Goal: Information Seeking & Learning: Learn about a topic

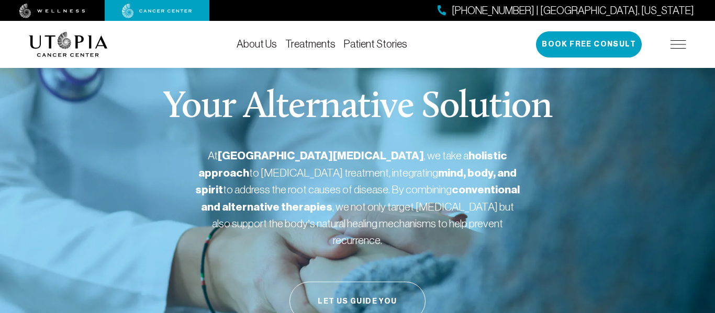
click at [703, 26] on div "About Us Treatments Patient Stories [PHONE_NUMBER] | [GEOGRAPHIC_DATA], [US_STA…" at bounding box center [357, 44] width 715 height 47
click at [682, 43] on img at bounding box center [678, 44] width 16 height 8
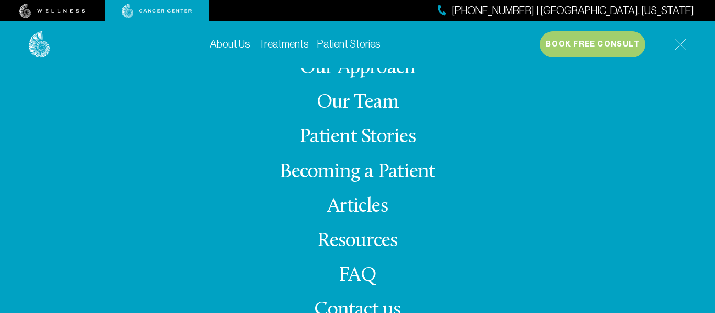
scroll to position [340, 0]
click at [228, 41] on link "About Us" at bounding box center [230, 44] width 40 height 12
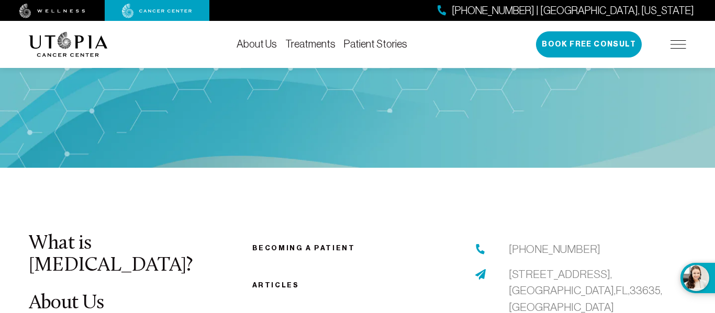
scroll to position [5330, 0]
click at [316, 42] on link "Treatments" at bounding box center [310, 44] width 50 height 12
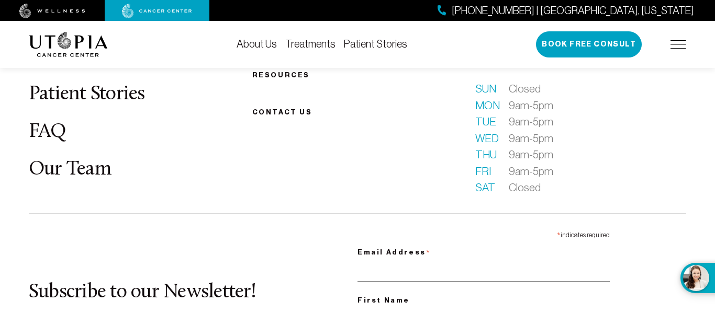
scroll to position [2921, 0]
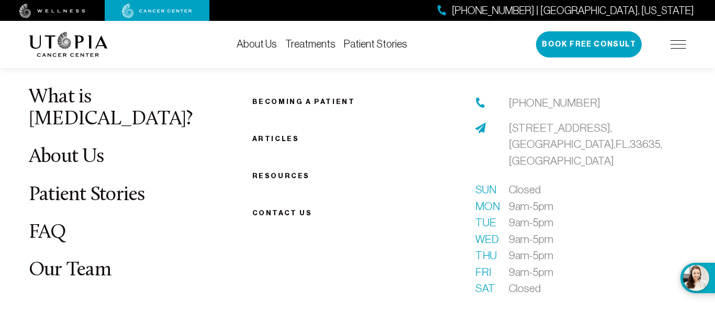
click at [305, 106] on link "Becoming a patient" at bounding box center [303, 102] width 103 height 8
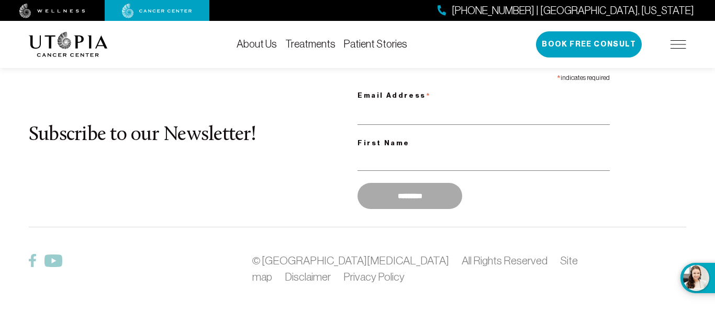
scroll to position [1772, 0]
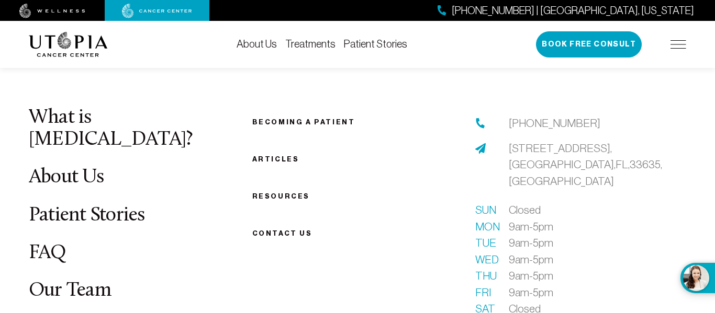
scroll to position [2921, 0]
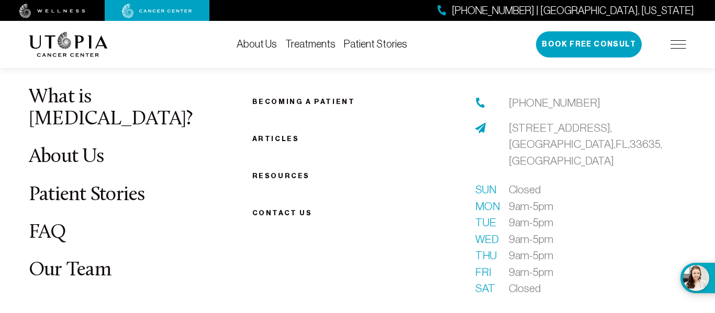
click at [53, 224] on link "FAQ" at bounding box center [48, 233] width 38 height 20
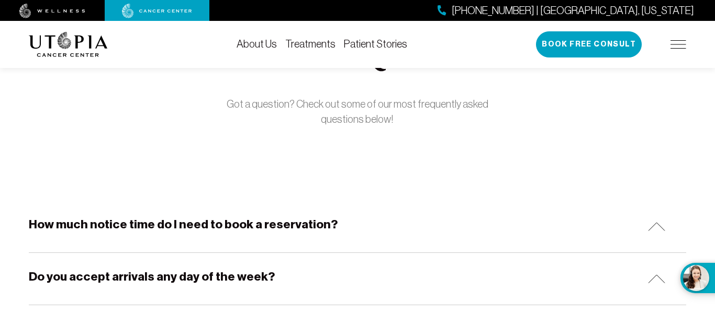
scroll to position [90, 0]
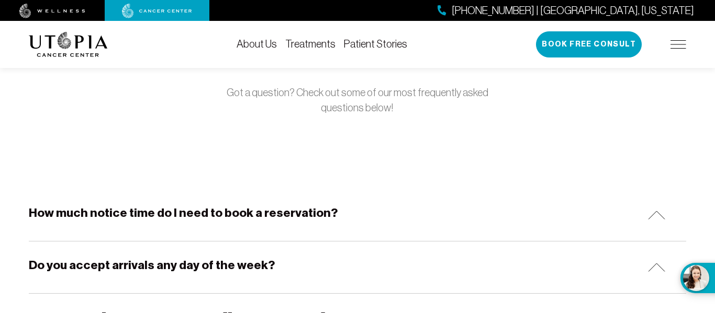
click at [657, 211] on img at bounding box center [656, 215] width 17 height 9
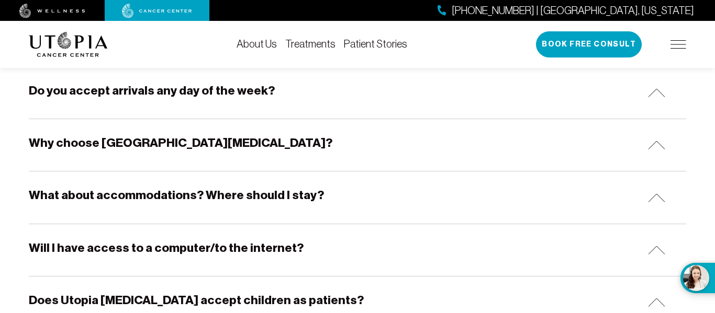
scroll to position [328, 0]
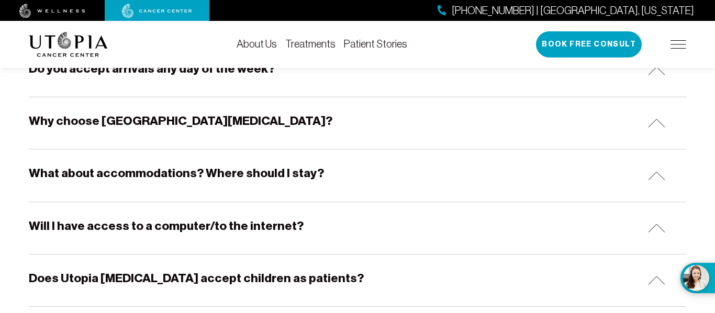
click at [650, 179] on img at bounding box center [656, 176] width 17 height 9
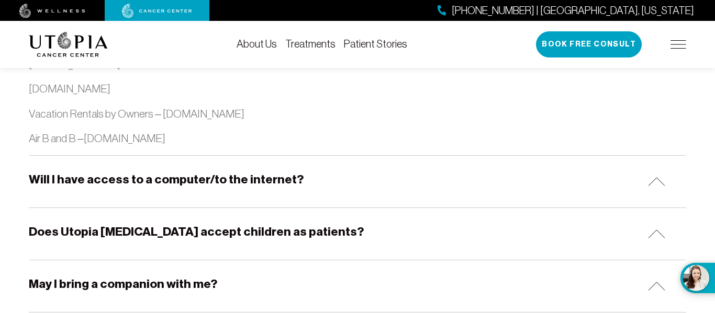
scroll to position [1239, 0]
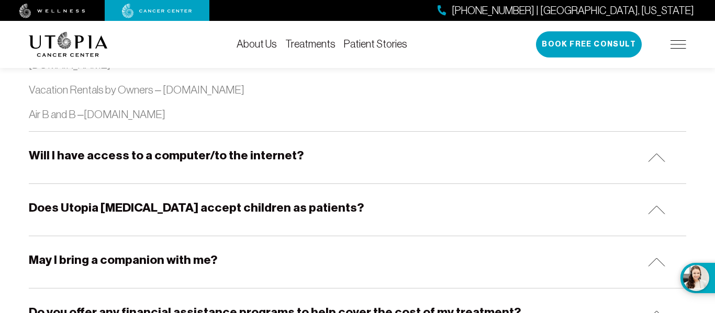
click at [661, 207] on img at bounding box center [656, 210] width 17 height 9
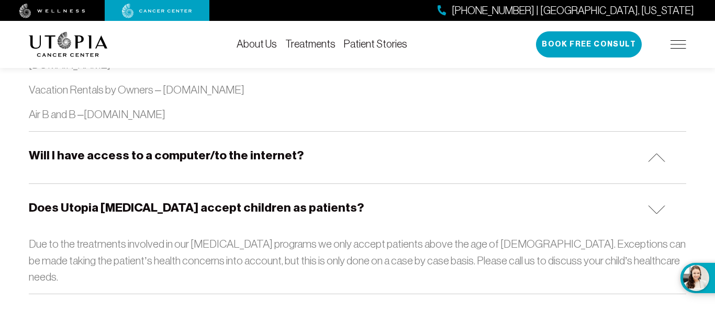
click at [661, 207] on img at bounding box center [656, 210] width 17 height 9
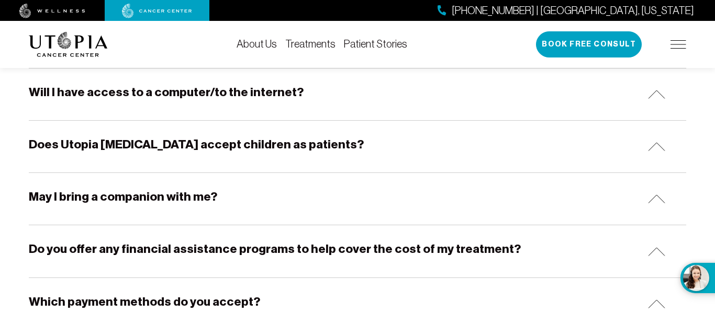
scroll to position [1329, 0]
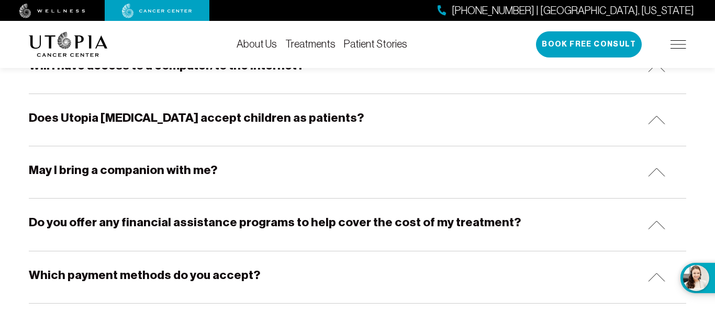
click at [647, 179] on div "May I bring a companion with me?" at bounding box center [357, 173] width 657 height 52
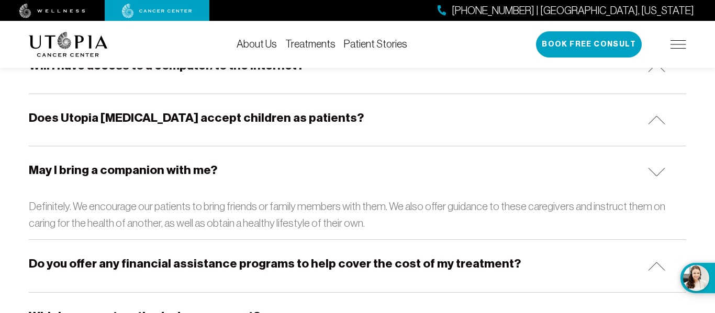
click at [647, 179] on div "May I bring a companion with me?" at bounding box center [357, 173] width 657 height 52
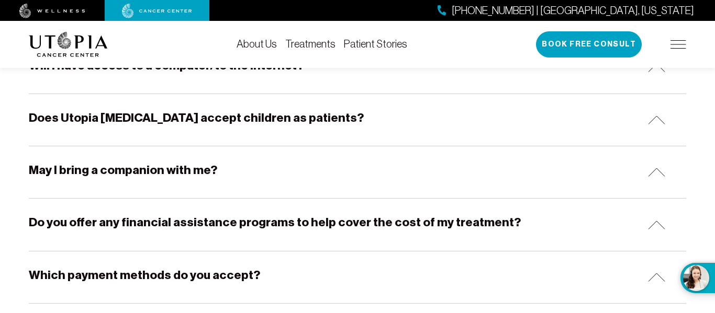
click at [663, 225] on img at bounding box center [656, 225] width 17 height 9
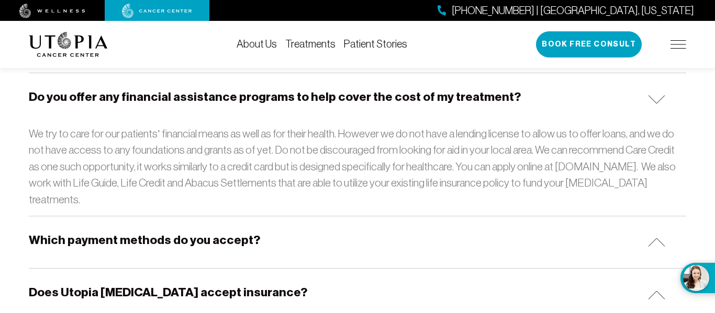
scroll to position [1479, 0]
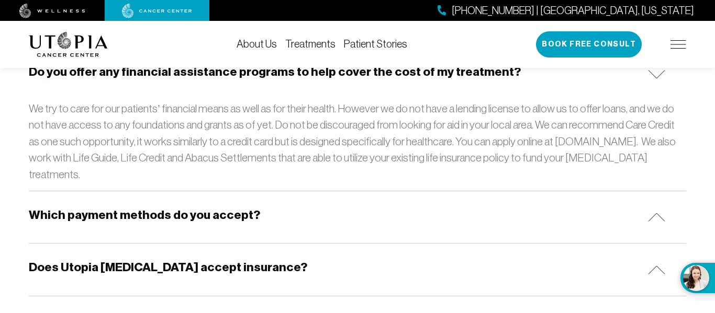
click at [653, 206] on div "Which payment methods do you accept?" at bounding box center [357, 218] width 657 height 52
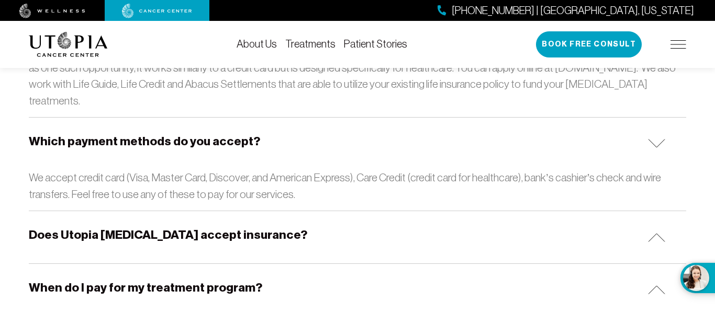
scroll to position [1564, 0]
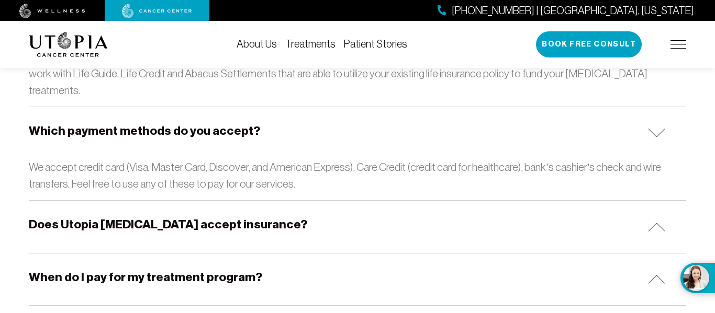
click at [652, 223] on img at bounding box center [656, 227] width 17 height 9
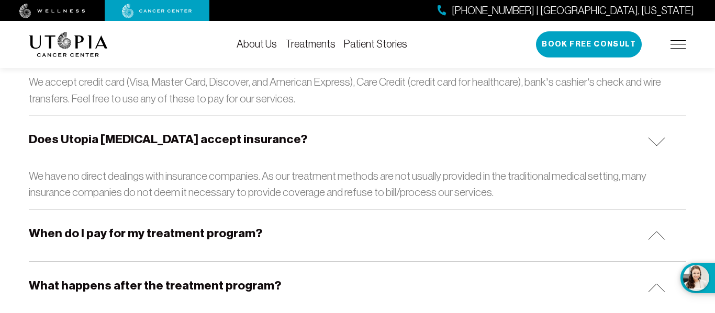
scroll to position [1657, 0]
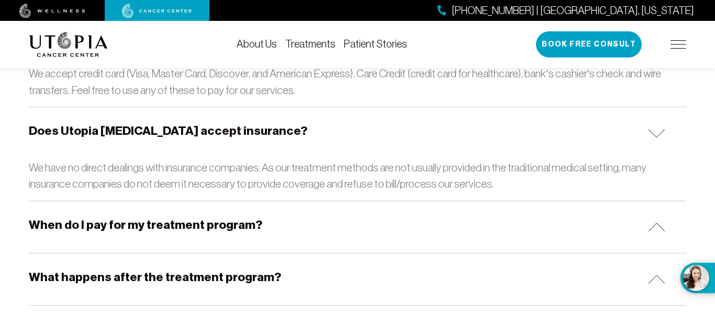
click at [656, 218] on div "When do I pay for my treatment program?" at bounding box center [357, 227] width 657 height 52
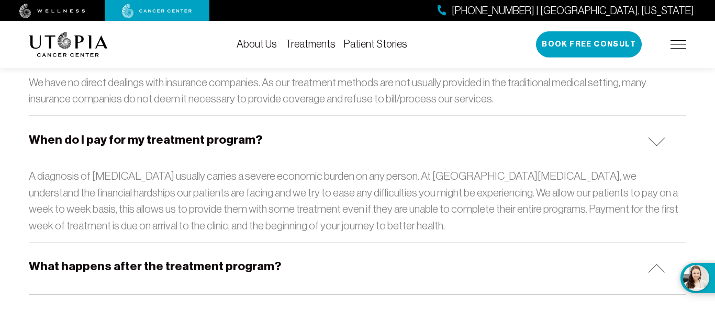
scroll to position [1778, 0]
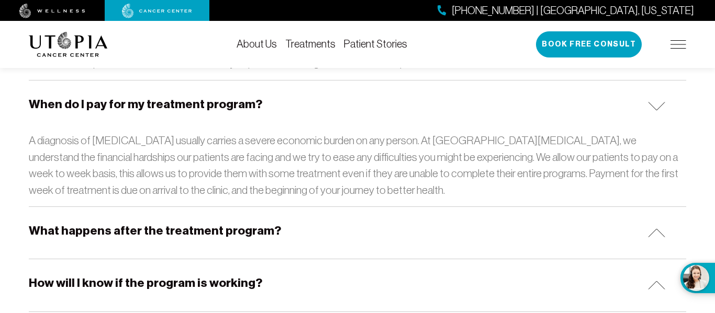
click at [655, 222] on div "What happens after the treatment program?" at bounding box center [357, 233] width 657 height 52
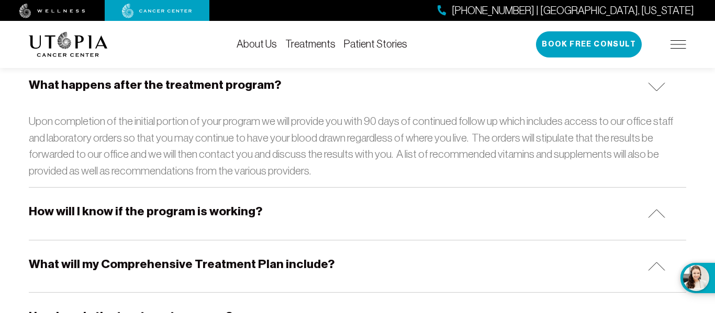
scroll to position [1932, 0]
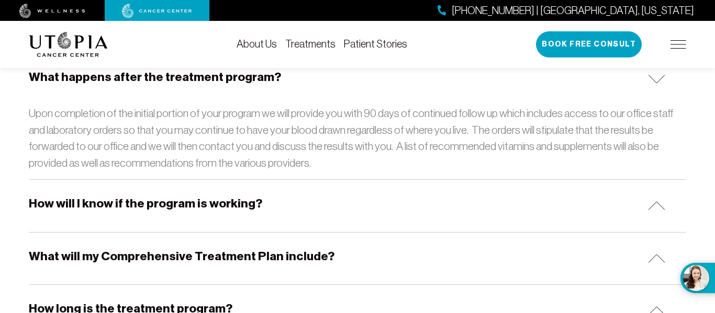
click at [657, 201] on img at bounding box center [656, 205] width 17 height 9
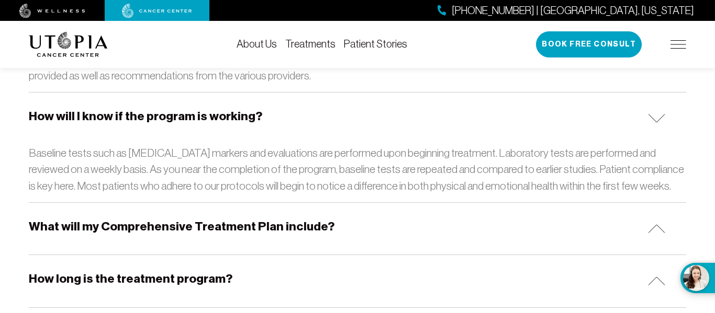
scroll to position [2027, 0]
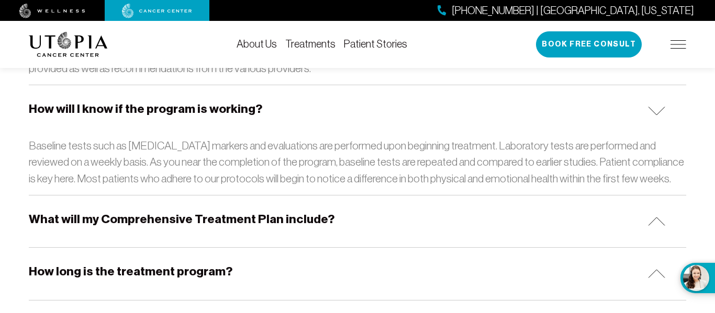
click at [653, 198] on div "What will my Comprehensive Treatment Plan include?" at bounding box center [357, 222] width 657 height 52
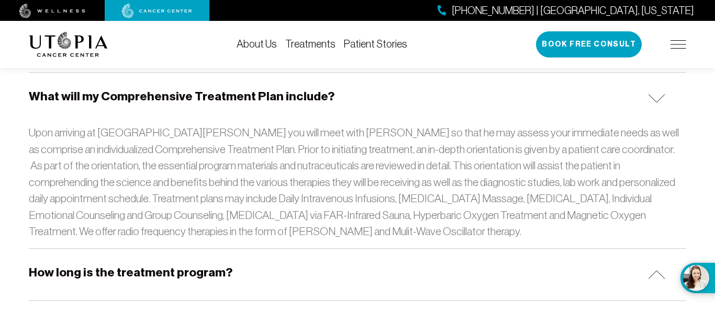
scroll to position [2163, 0]
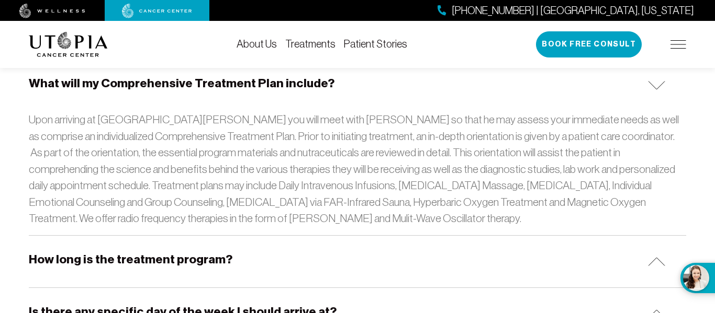
click at [653, 257] on img at bounding box center [656, 261] width 17 height 9
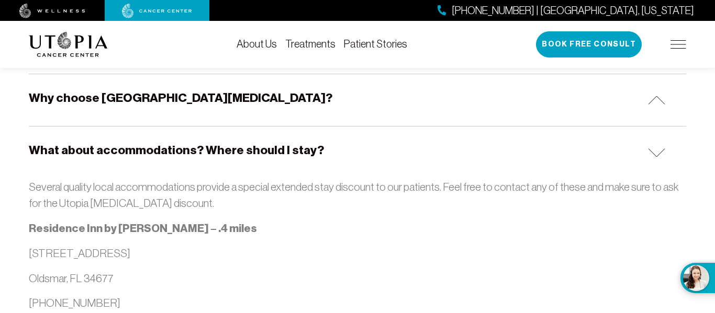
scroll to position [0, 0]
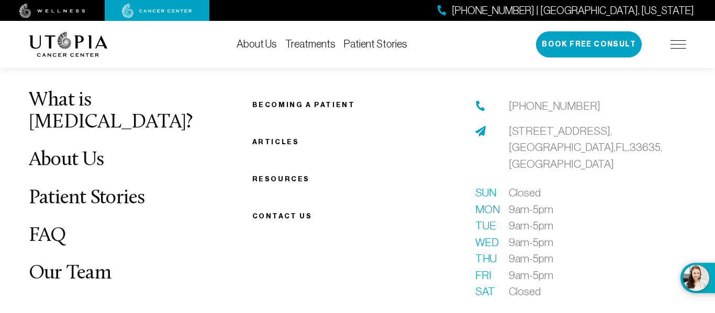
scroll to position [2921, 0]
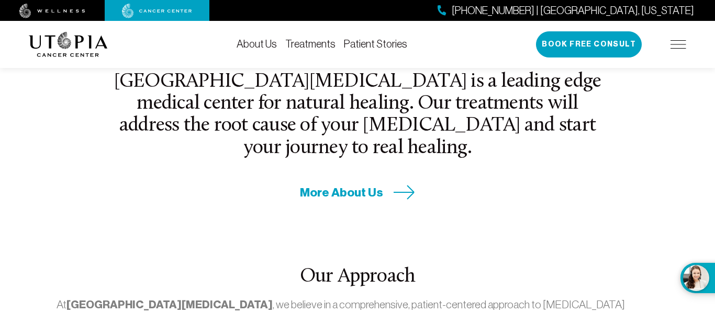
scroll to position [340, 0]
